Goal: Information Seeking & Learning: Learn about a topic

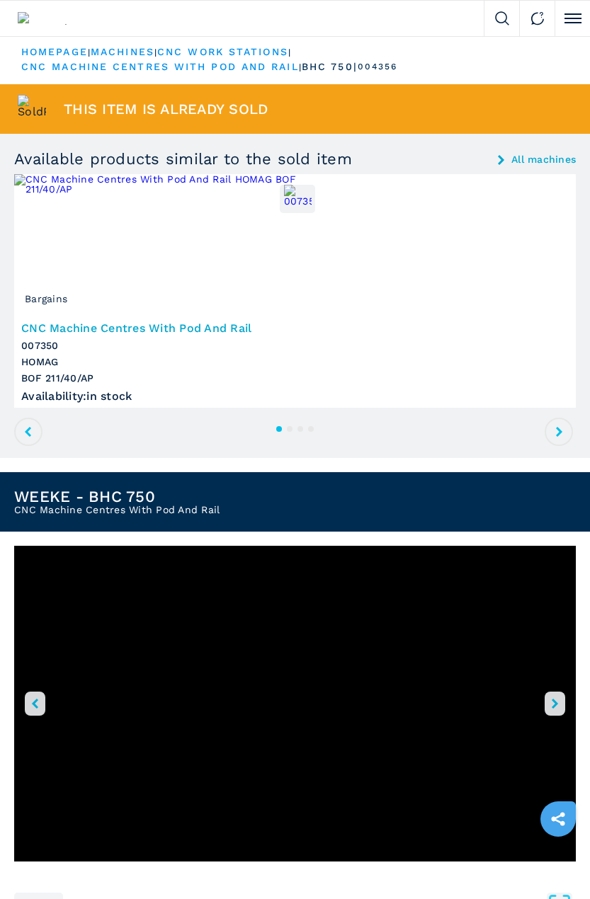
drag, startPoint x: 1, startPoint y: 247, endPoint x: -13, endPoint y: 249, distance: 13.6
click at [0, 249] on html "Click to toggle menu We buy We sell Company FW Magazine Video Gallery Machines …" at bounding box center [295, 449] width 590 height 899
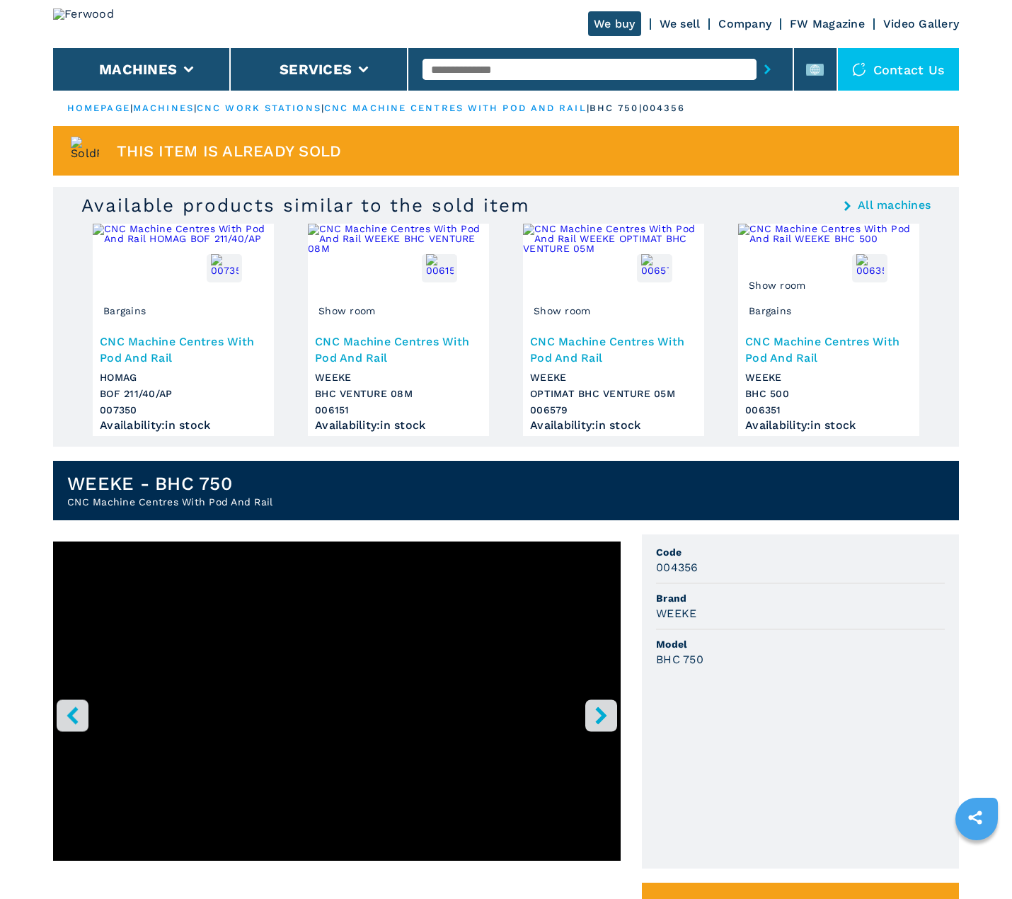
click at [845, 619] on div "WEEKE" at bounding box center [800, 613] width 289 height 16
click at [217, 453] on div "WEEKE - BHC 750 CNC Machine Centres With Pod And Rail" at bounding box center [506, 484] width 906 height 74
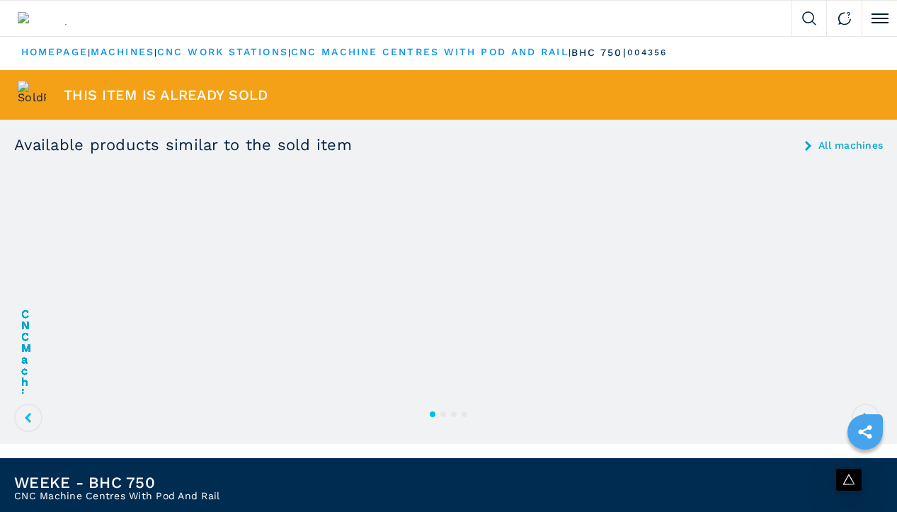
click at [486, 120] on div "This item is already sold" at bounding box center [448, 95] width 897 height 50
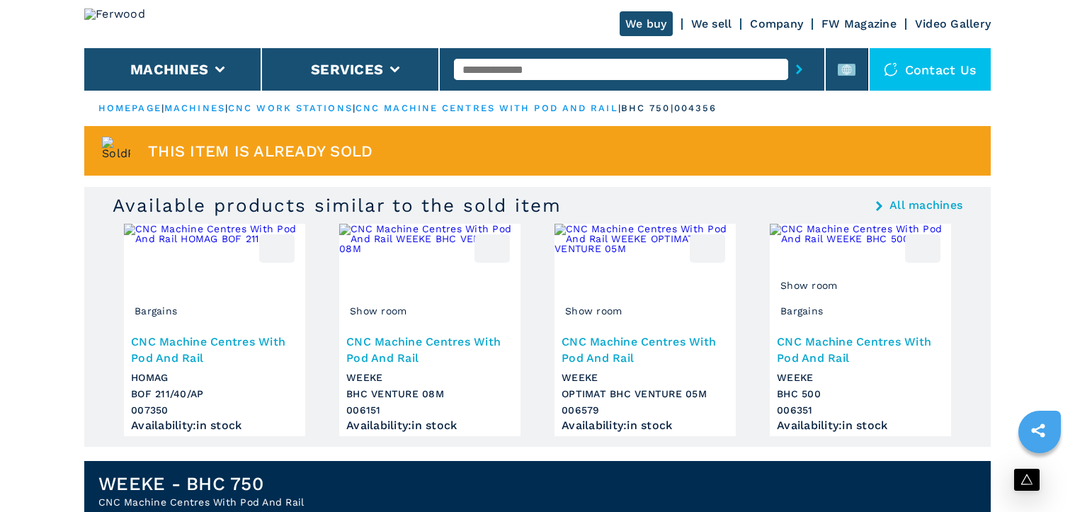
click at [720, 122] on ul "HOMEPAGE | machines | cnc work stations | cnc machine centres with pod and rail…" at bounding box center [537, 108] width 906 height 35
click at [669, 144] on div "This item is already sold" at bounding box center [537, 151] width 906 height 50
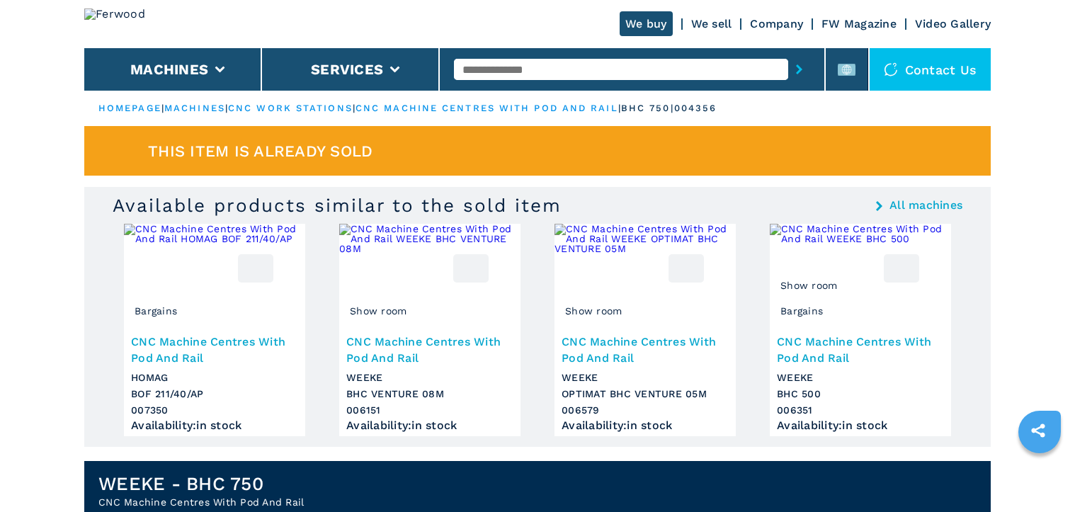
click at [782, 170] on div "This item is already sold" at bounding box center [537, 151] width 906 height 50
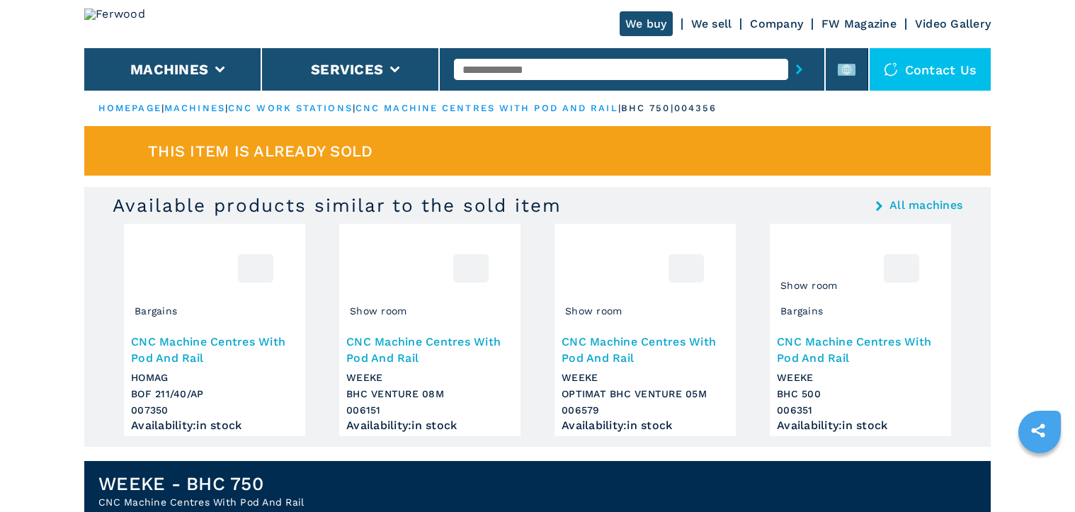
click at [746, 188] on section "Available products similar to the sold item All machines Bargains CNC Machine C…" at bounding box center [537, 317] width 906 height 260
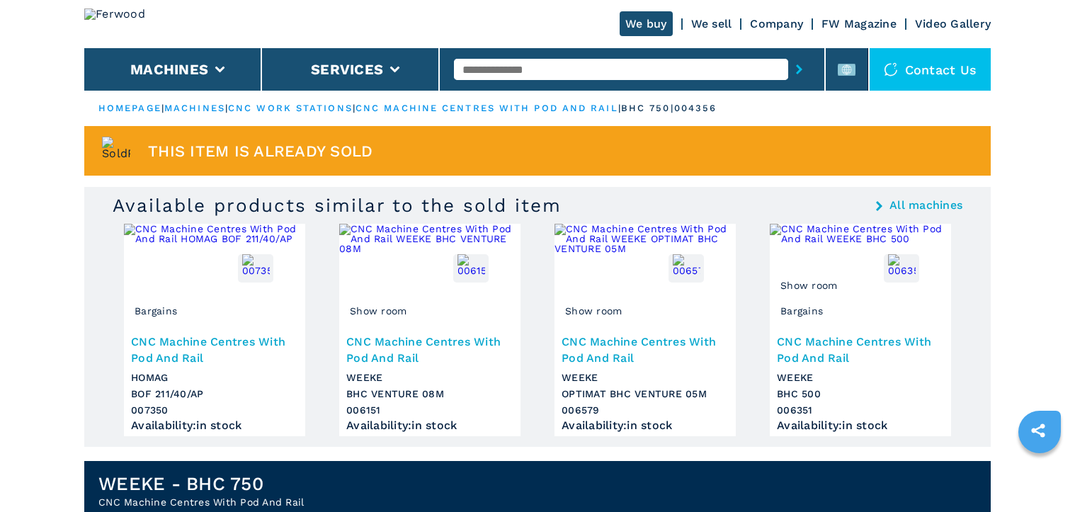
click at [797, 446] on ul "Bargains CNC Machine Centres With Pod And Rail HOMAG BOF 211/40/AP 007350 Avail…" at bounding box center [537, 335] width 838 height 223
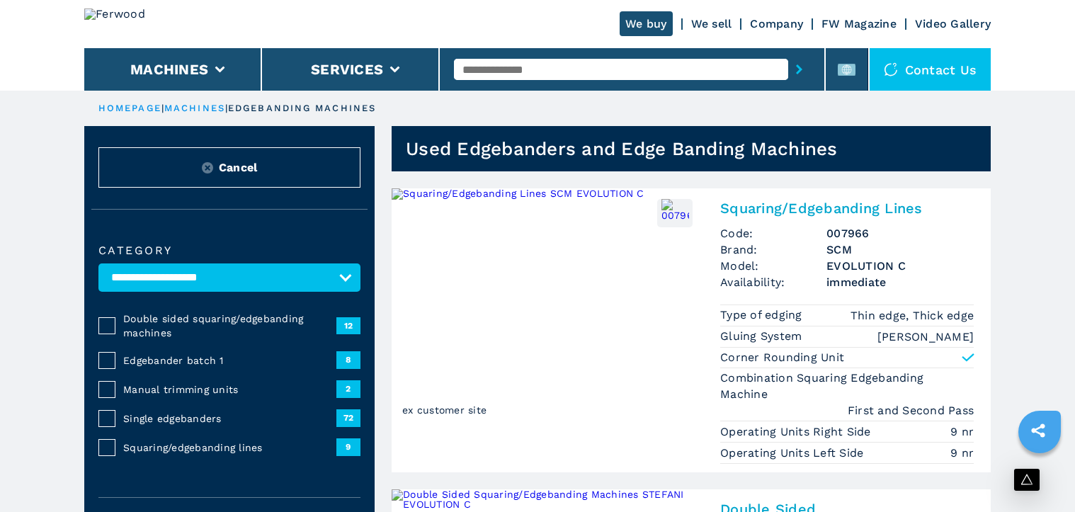
click at [692, 108] on ul "HOMEPAGE | machines | edgebanding machines" at bounding box center [537, 108] width 906 height 35
